Goal: Find specific page/section: Find specific page/section

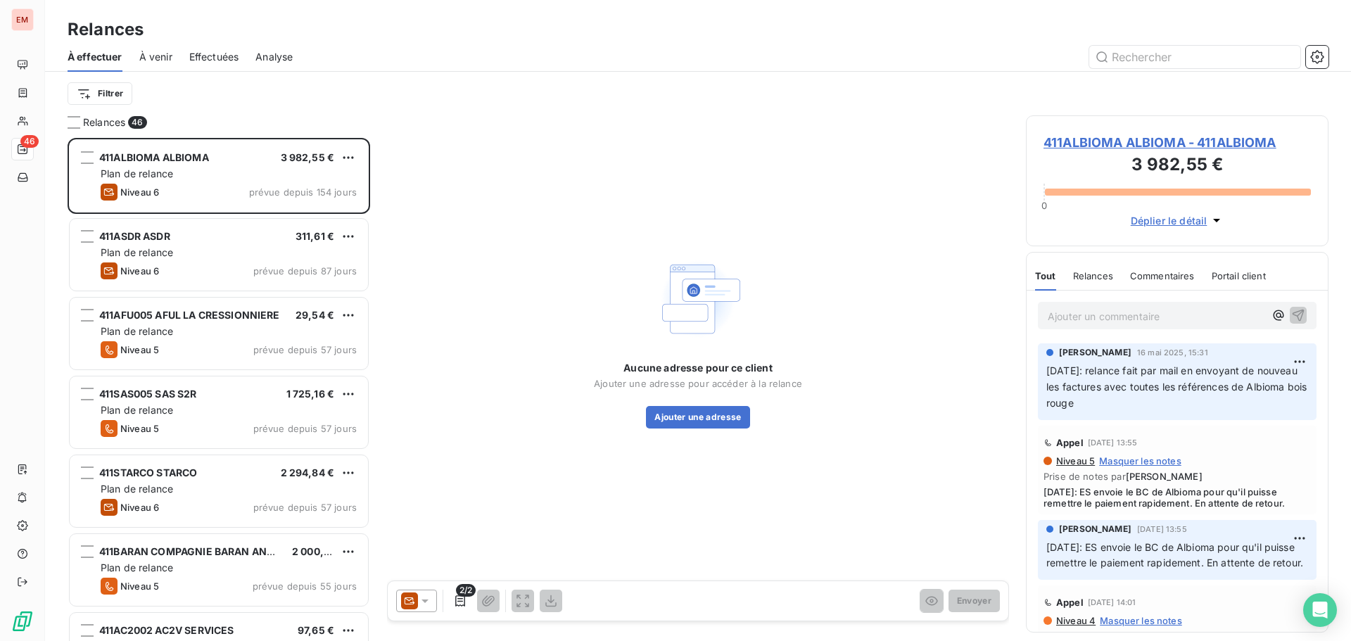
scroll to position [493, 292]
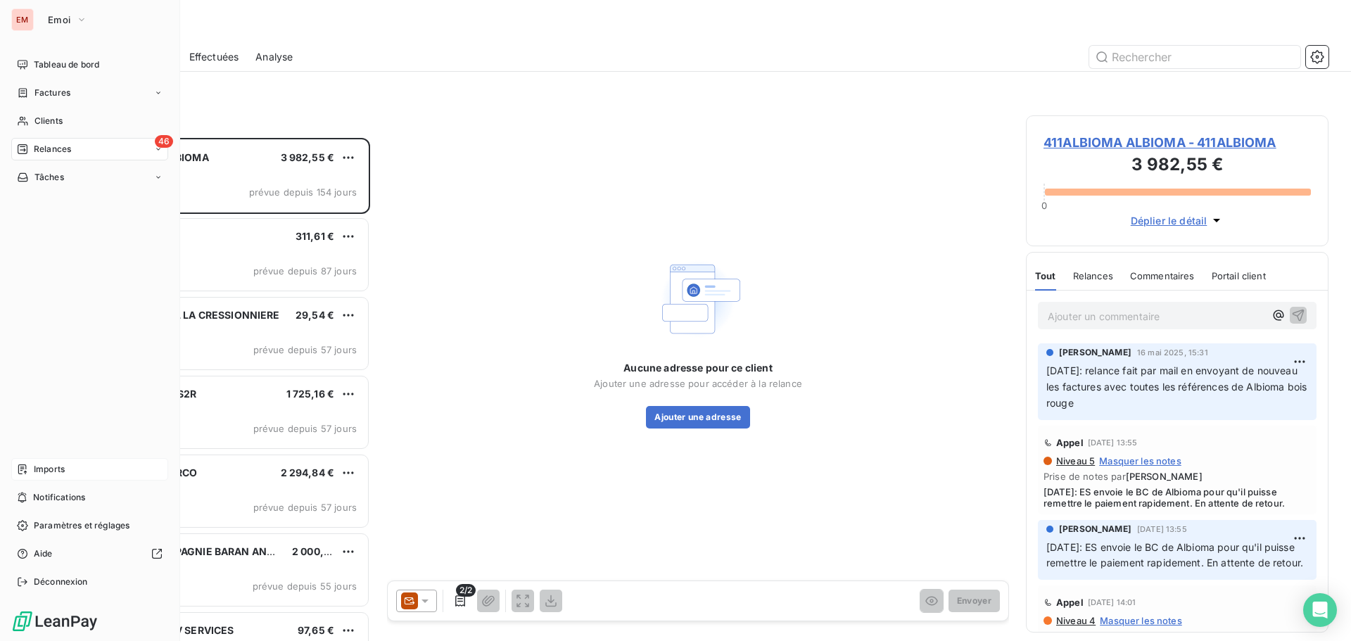
click at [52, 472] on span "Imports" at bounding box center [49, 469] width 31 height 13
click at [55, 465] on span "Imports" at bounding box center [49, 469] width 31 height 13
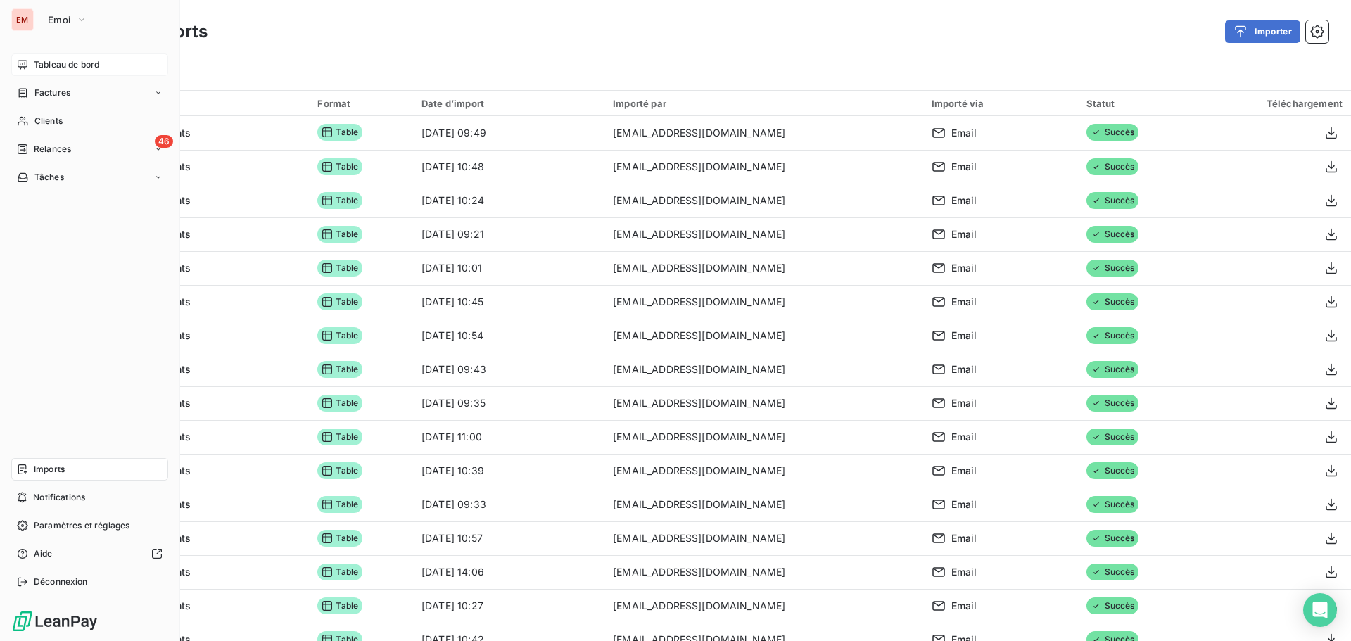
click at [45, 63] on span "Tableau de bord" at bounding box center [66, 64] width 65 height 13
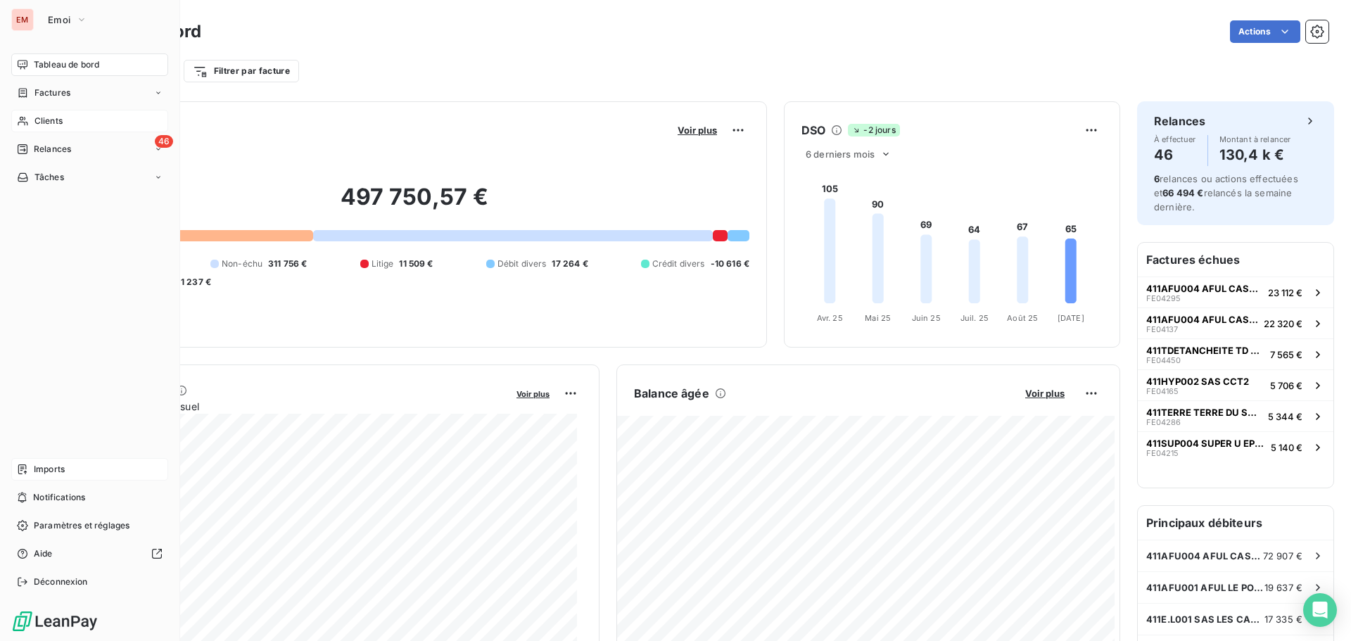
click at [45, 129] on div "Clients" at bounding box center [89, 121] width 157 height 23
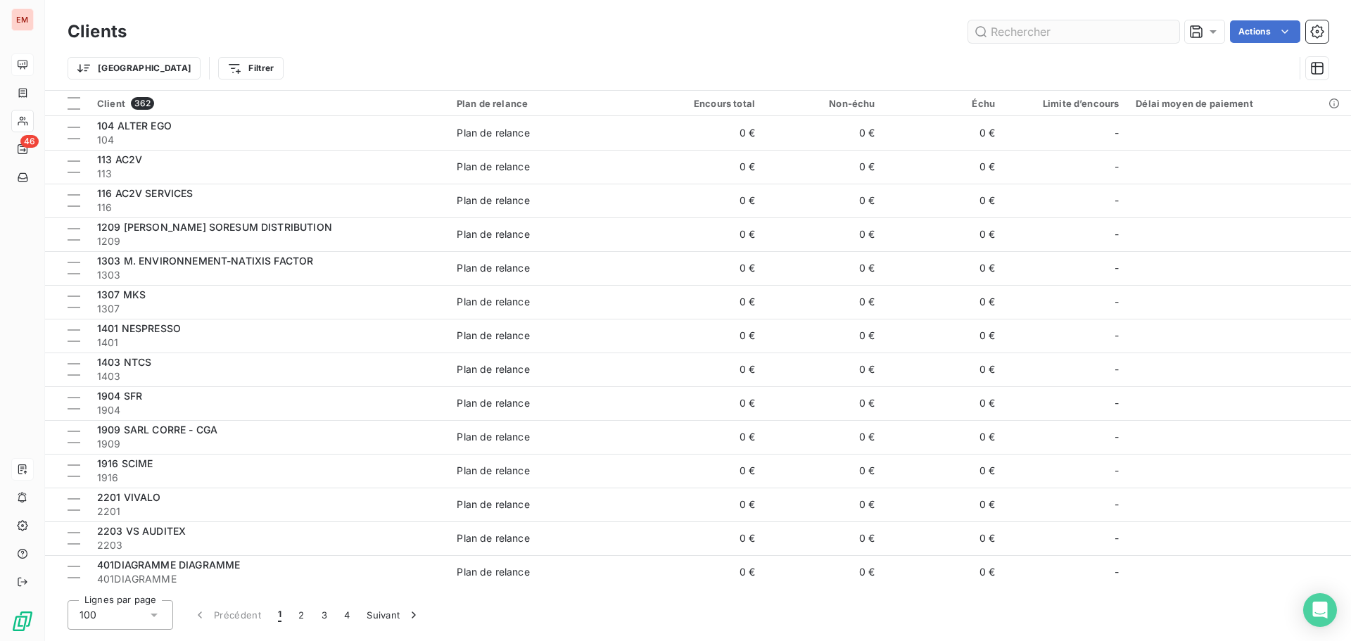
click at [1052, 32] on input "text" at bounding box center [1073, 31] width 211 height 23
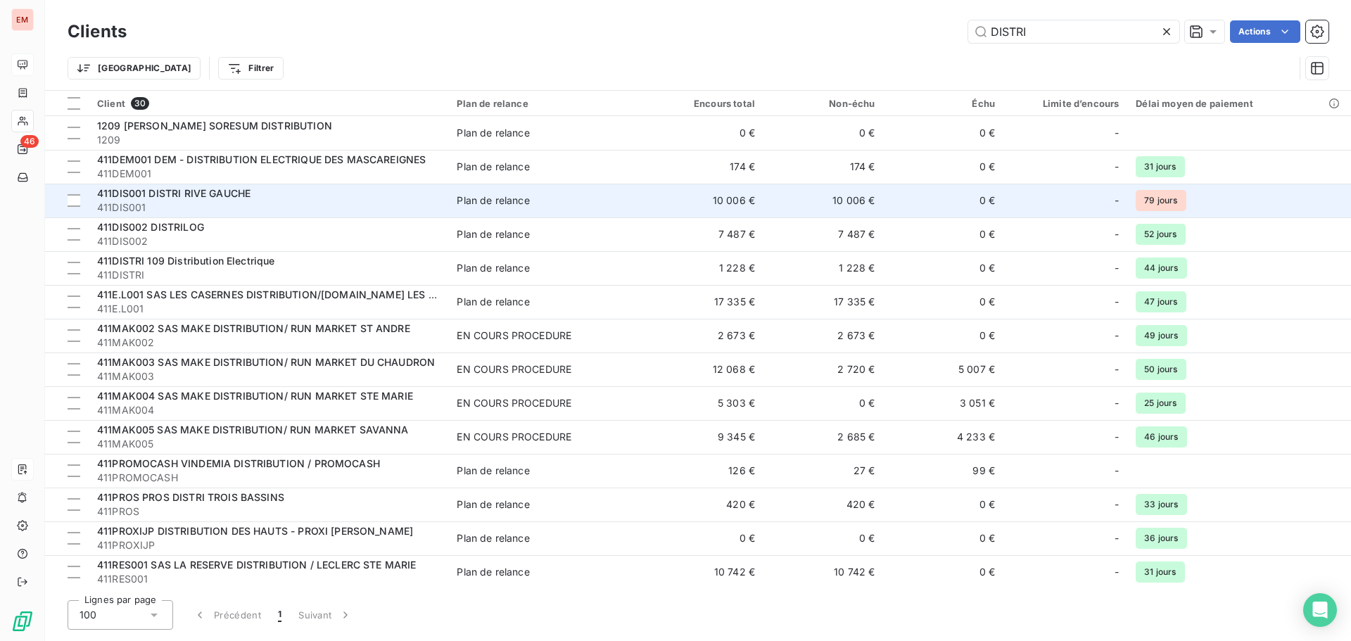
type input "DISTRI"
click at [224, 191] on span "411DIS001 DISTRI RIVE GAUCHE" at bounding box center [173, 193] width 153 height 12
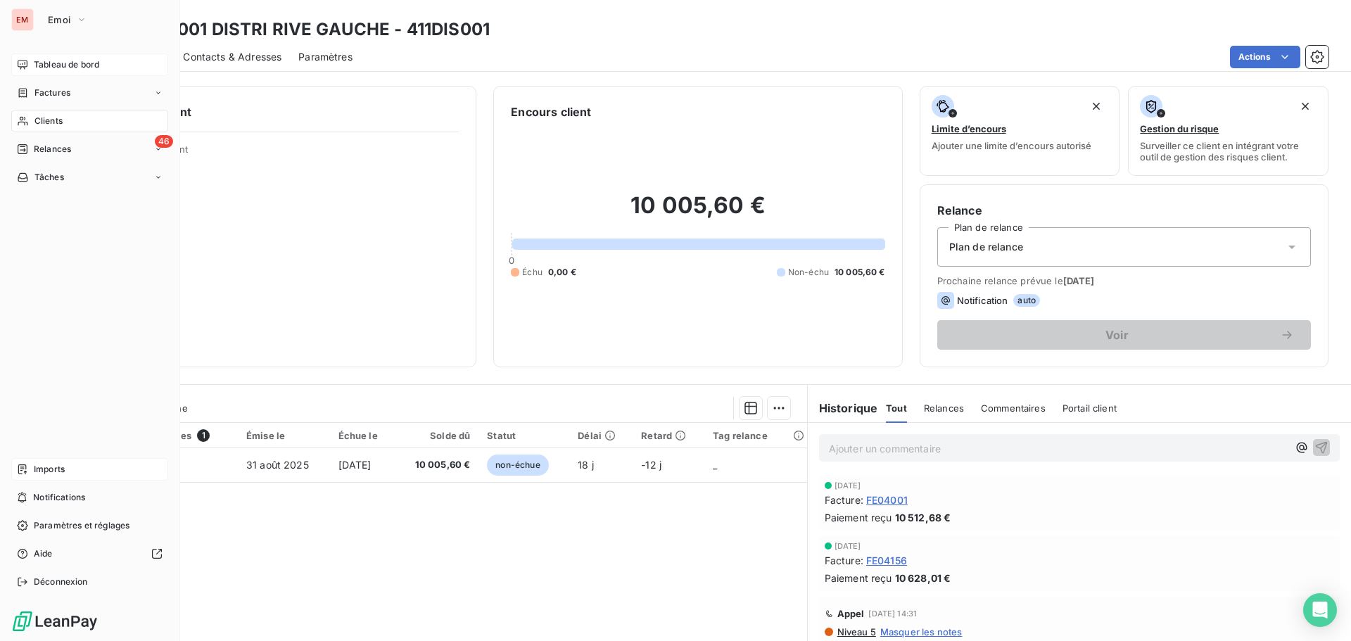
click at [34, 70] on span "Tableau de bord" at bounding box center [66, 64] width 65 height 13
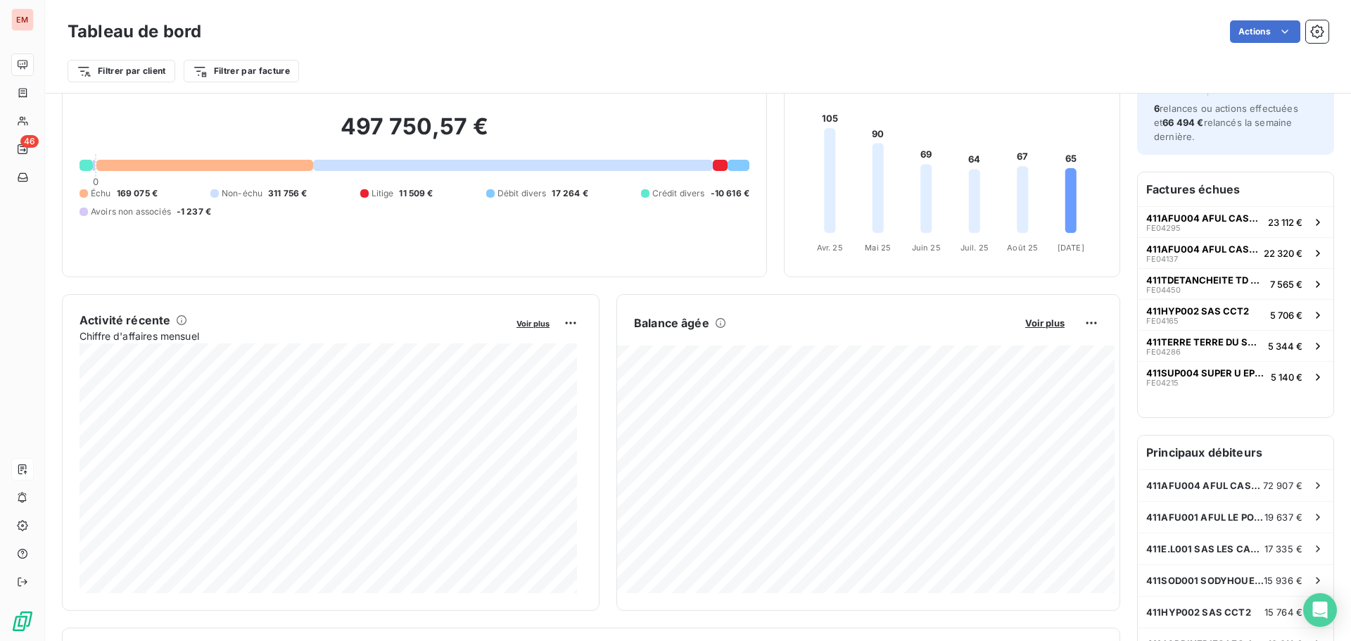
scroll to position [141, 0]
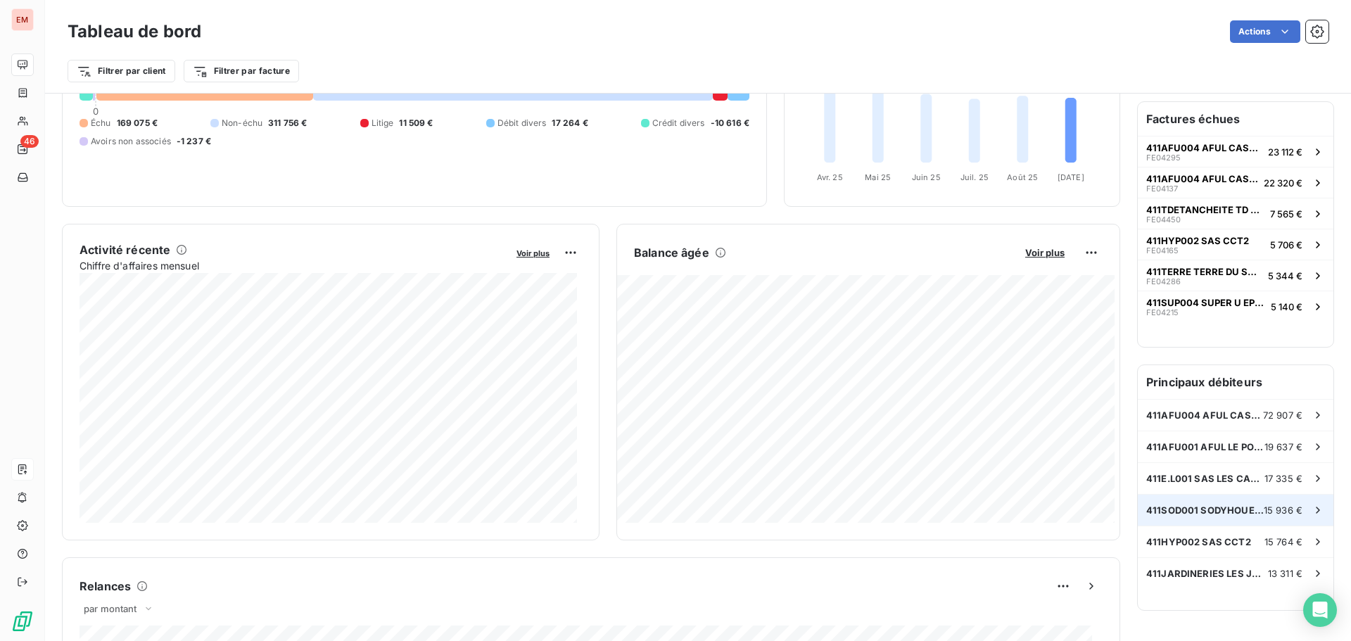
click at [1196, 512] on span "411SOD001 SODYHOUEST" at bounding box center [1205, 510] width 118 height 11
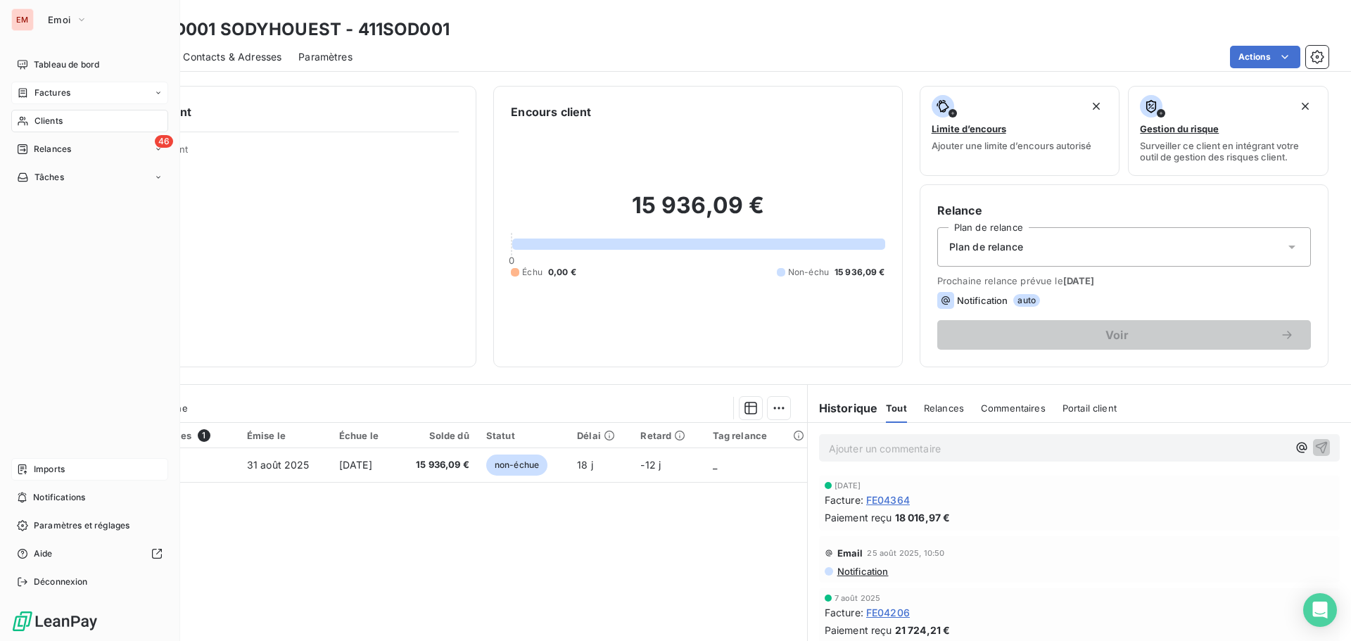
drag, startPoint x: 49, startPoint y: 63, endPoint x: 88, endPoint y: 83, distance: 44.1
click at [49, 63] on span "Tableau de bord" at bounding box center [66, 64] width 65 height 13
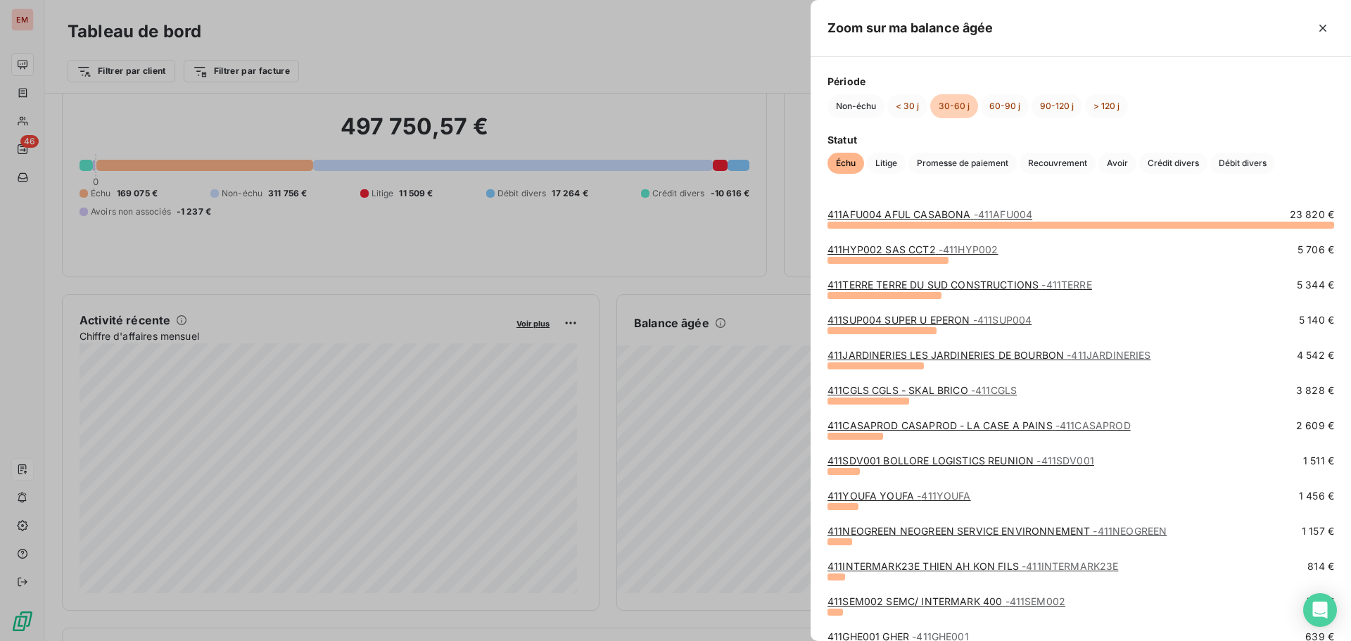
click at [725, 315] on div at bounding box center [675, 320] width 1351 height 641
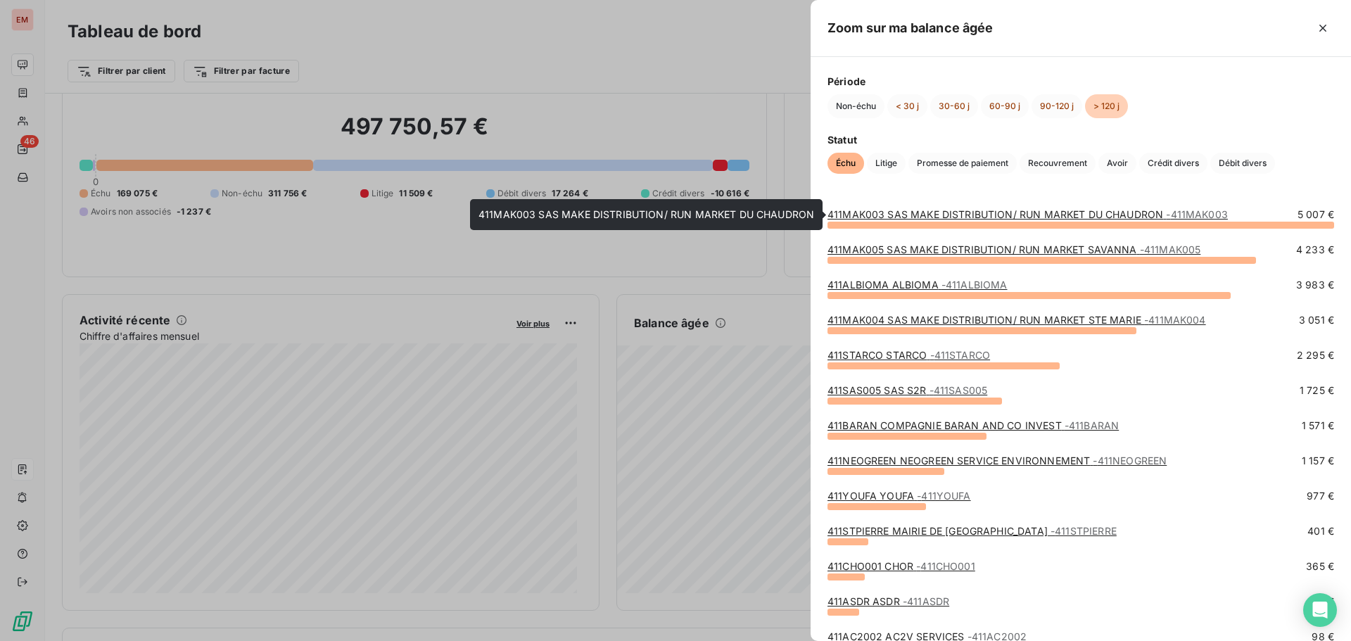
click at [872, 214] on link "411MAK003 SAS MAKE DISTRIBUTION/ RUN MARKET DU CHAUDRON - 411MAK003" at bounding box center [1028, 214] width 400 height 12
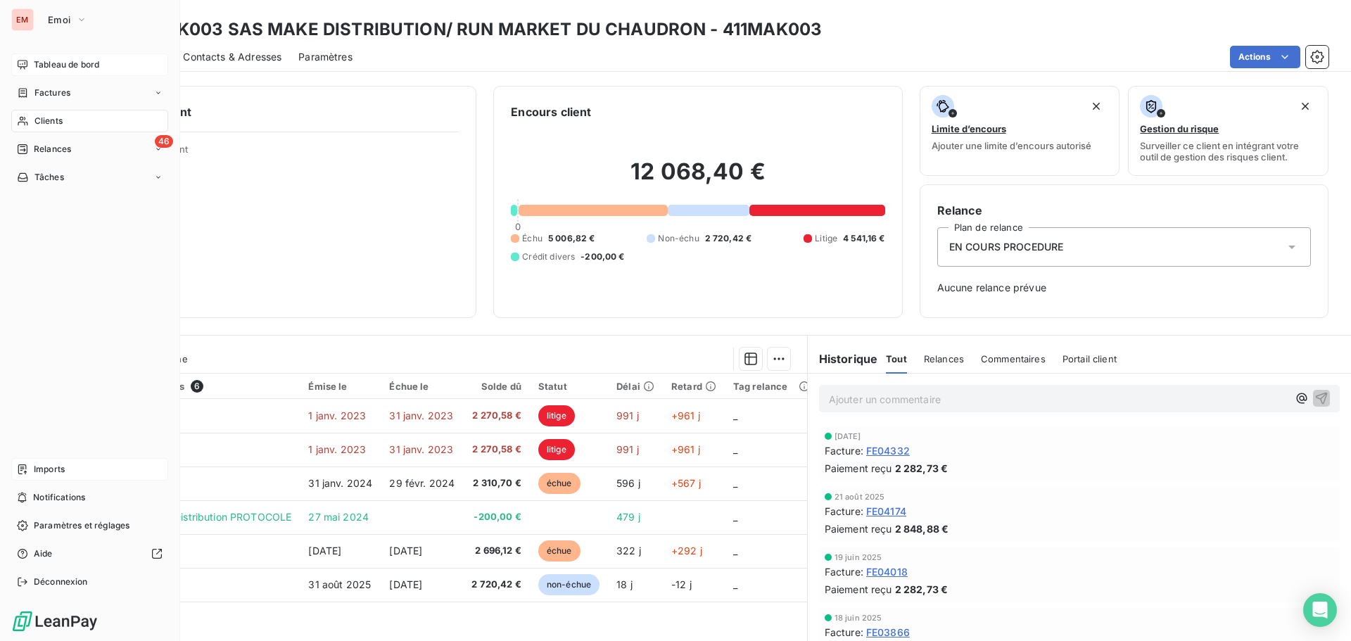
click at [30, 70] on div "Tableau de bord" at bounding box center [89, 64] width 157 height 23
